Goal: Transaction & Acquisition: Purchase product/service

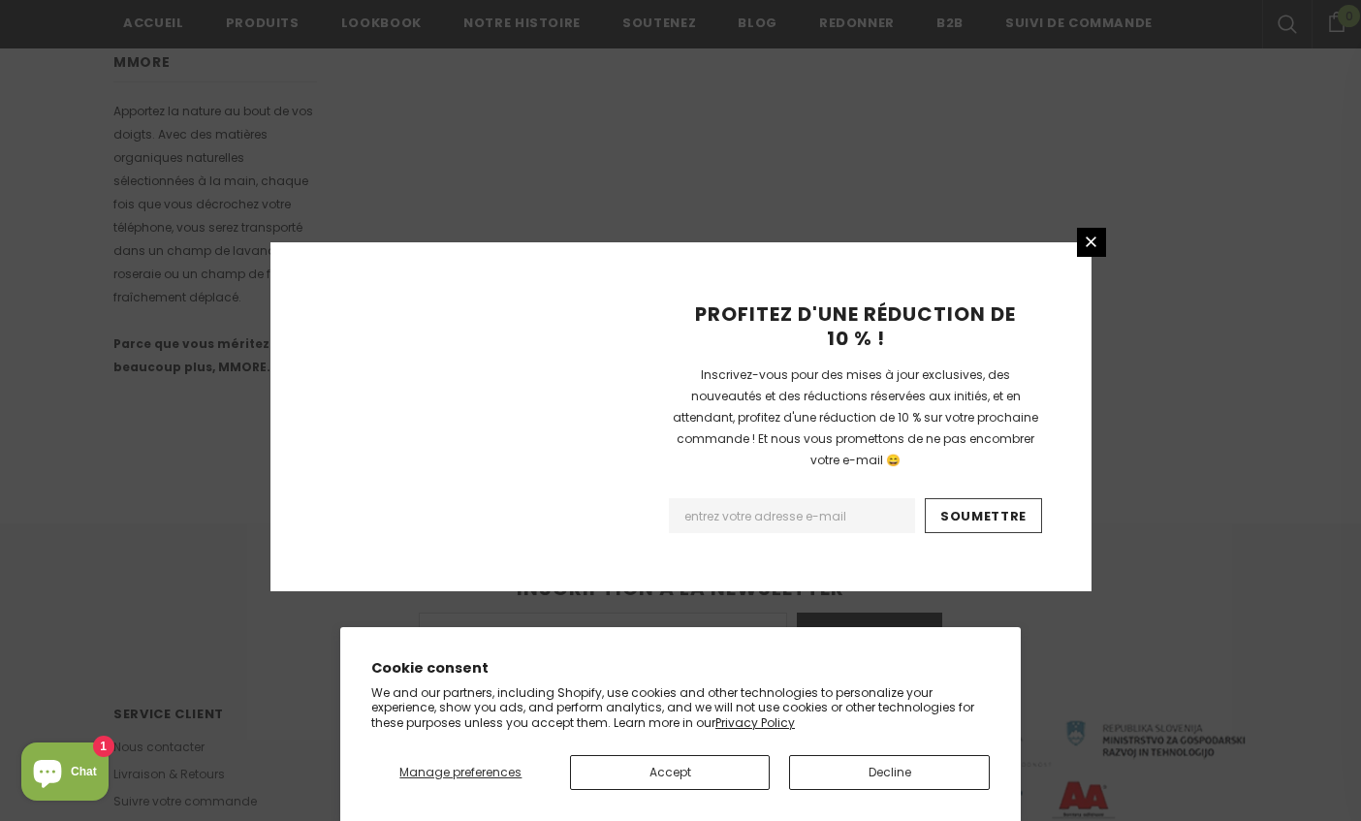
scroll to position [1213, 0]
